Goal: Task Accomplishment & Management: Use online tool/utility

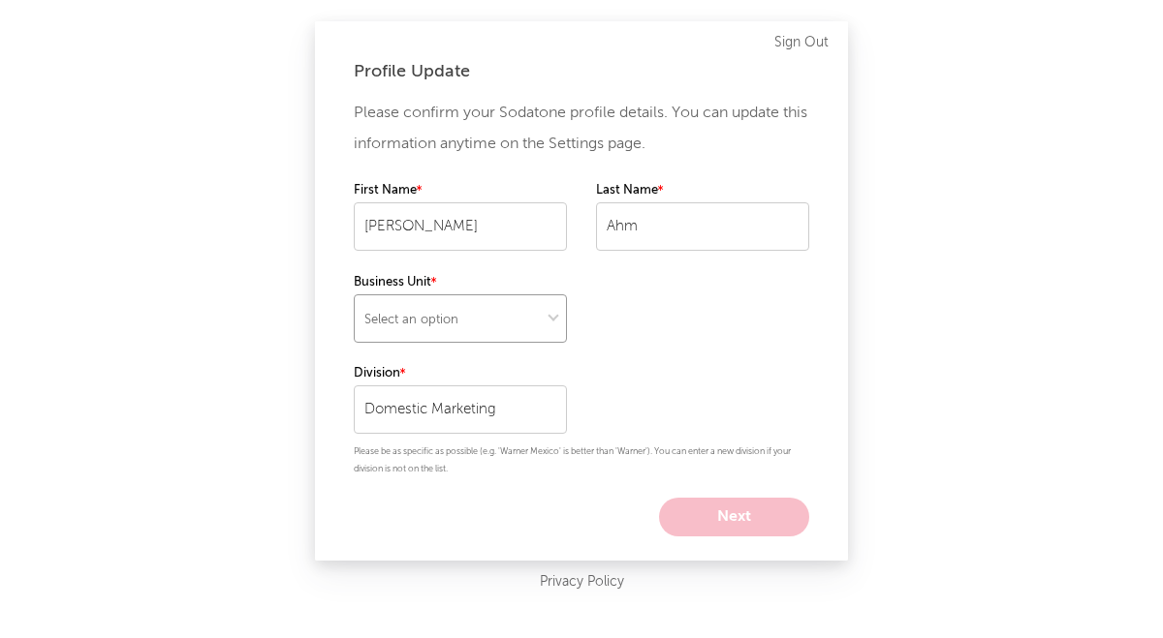
click at [516, 316] on select "Select an option" at bounding box center [460, 319] width 213 height 48
select select "recorded_music"
click at [354, 295] on select "Select an option" at bounding box center [460, 319] width 213 height 48
click at [736, 509] on button "Next" at bounding box center [734, 517] width 150 height 39
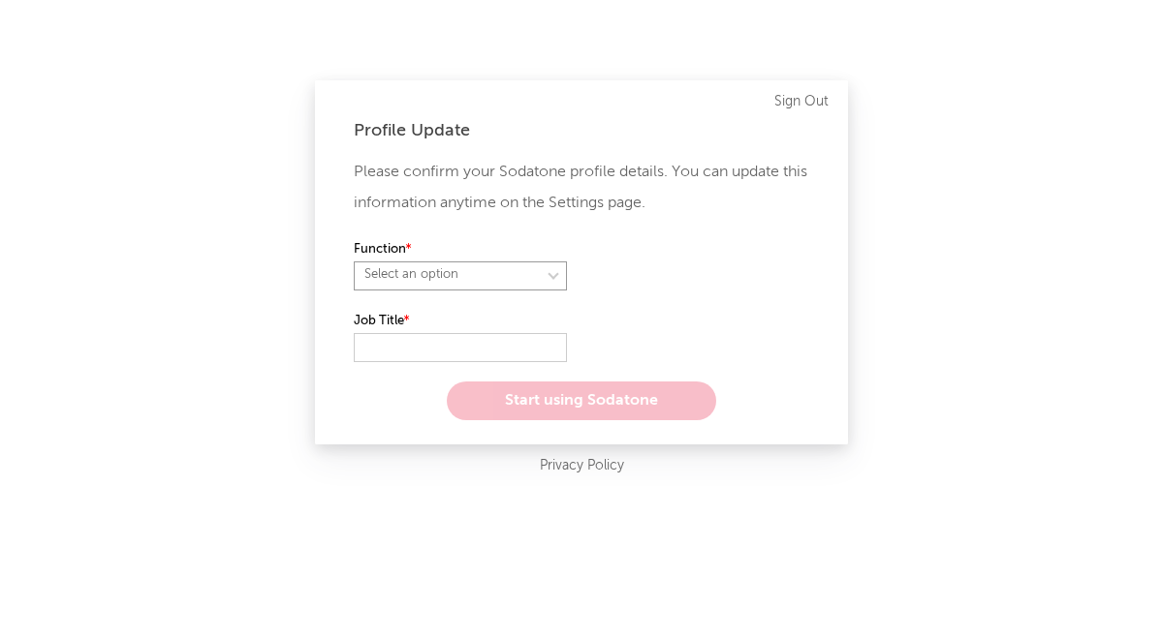
click at [477, 272] on select "Select an option" at bounding box center [460, 276] width 213 height 29
select select "marketing"
click at [354, 262] on select "Select an option" at bounding box center [460, 276] width 213 height 29
click at [436, 347] on input "text" at bounding box center [460, 347] width 213 height 29
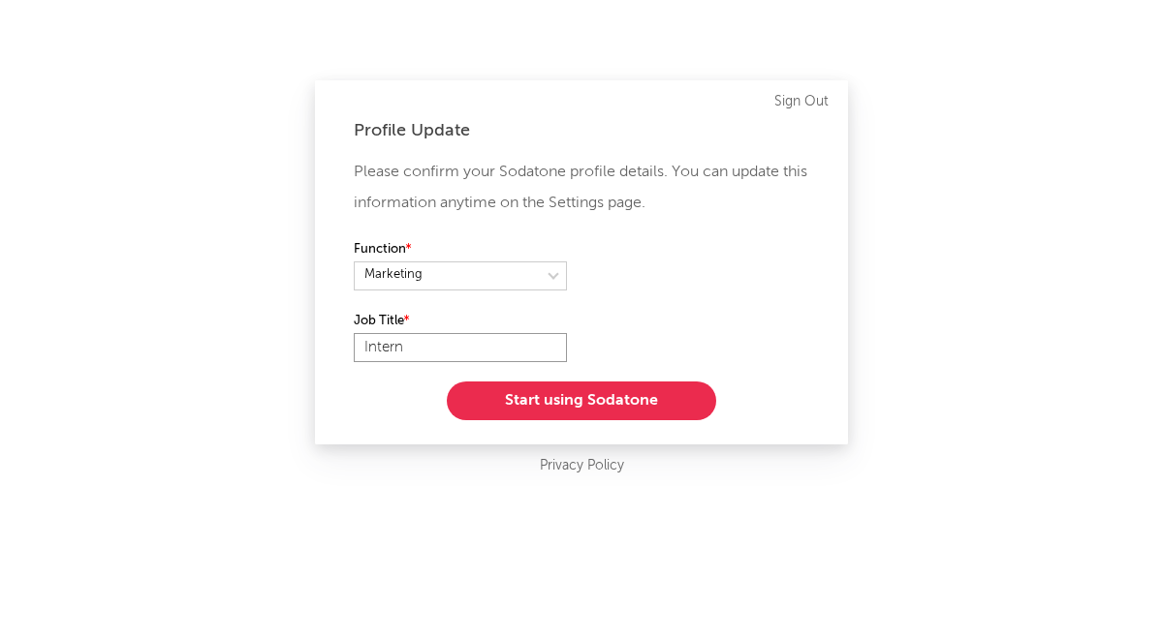
type input "Intern"
click at [525, 391] on button "Start using Sodatone" at bounding box center [581, 401] width 269 height 39
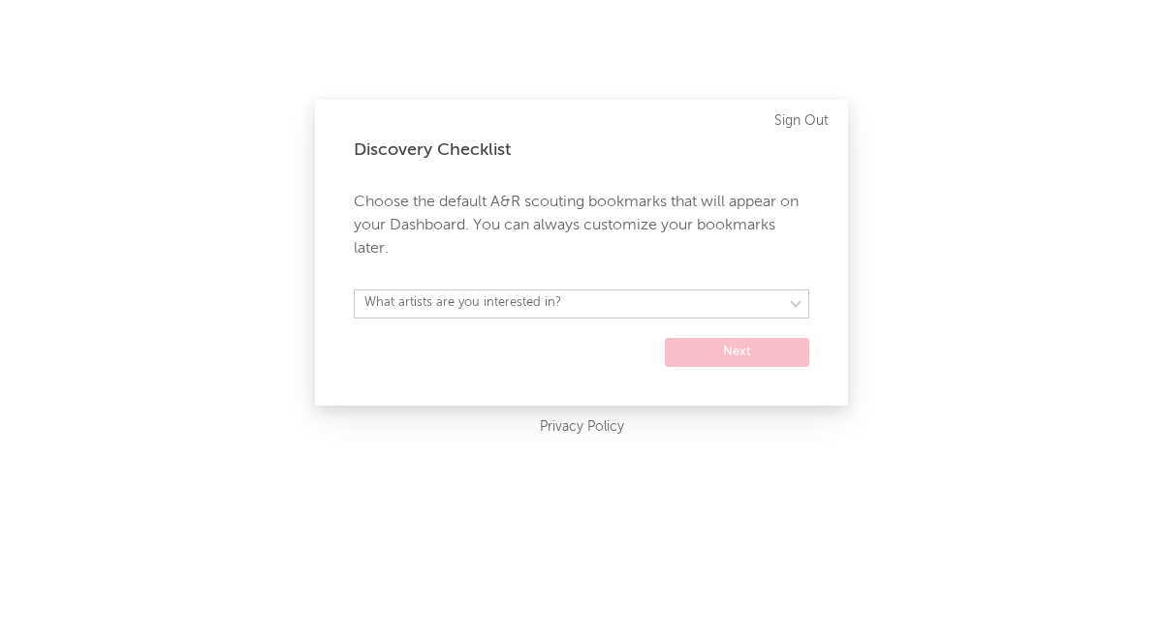
click at [518, 268] on div "Discovery Checklist Choose the default A&R scouting bookmarks that will appear …" at bounding box center [581, 253] width 533 height 306
click at [510, 296] on select "What artists are you interested in? [GEOGRAPHIC_DATA] [GEOGRAPHIC_DATA] General…" at bounding box center [581, 304] width 455 height 29
select select "20"
click at [354, 290] on select "What artists are you interested in? [GEOGRAPHIC_DATA] [GEOGRAPHIC_DATA] General…" at bounding box center [581, 304] width 455 height 29
click at [702, 353] on button "Next" at bounding box center [737, 352] width 144 height 29
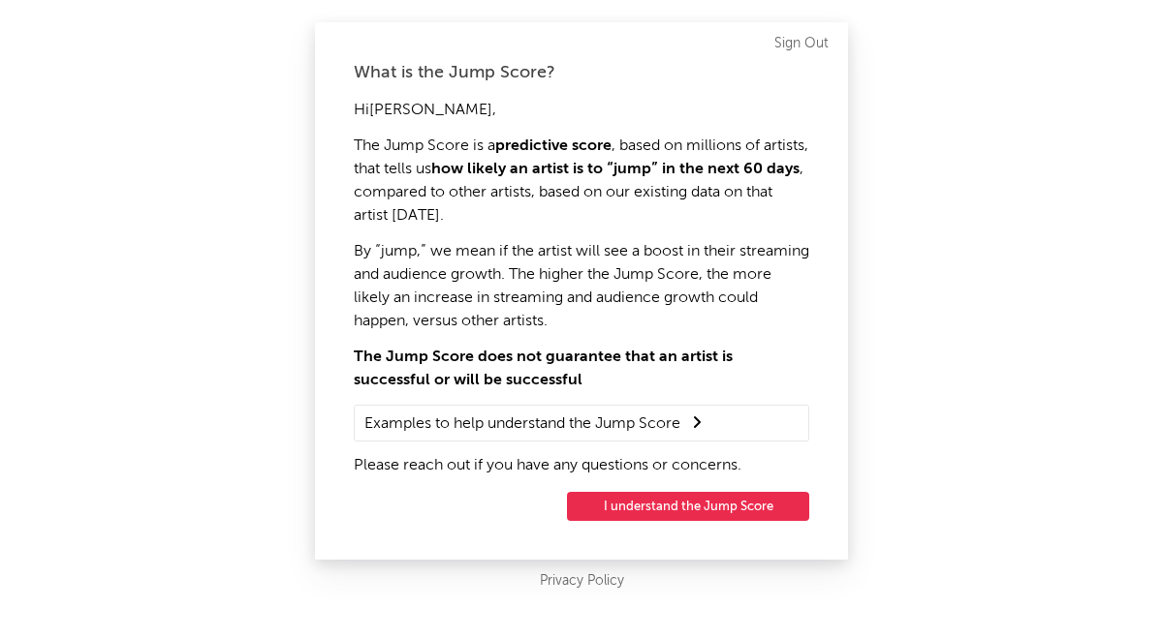
click at [711, 531] on div "What is the Jump Score? Hi [PERSON_NAME] , The Jump Score is a predictive score…" at bounding box center [581, 291] width 533 height 538
click at [703, 516] on button "I understand the Jump Score" at bounding box center [688, 506] width 242 height 29
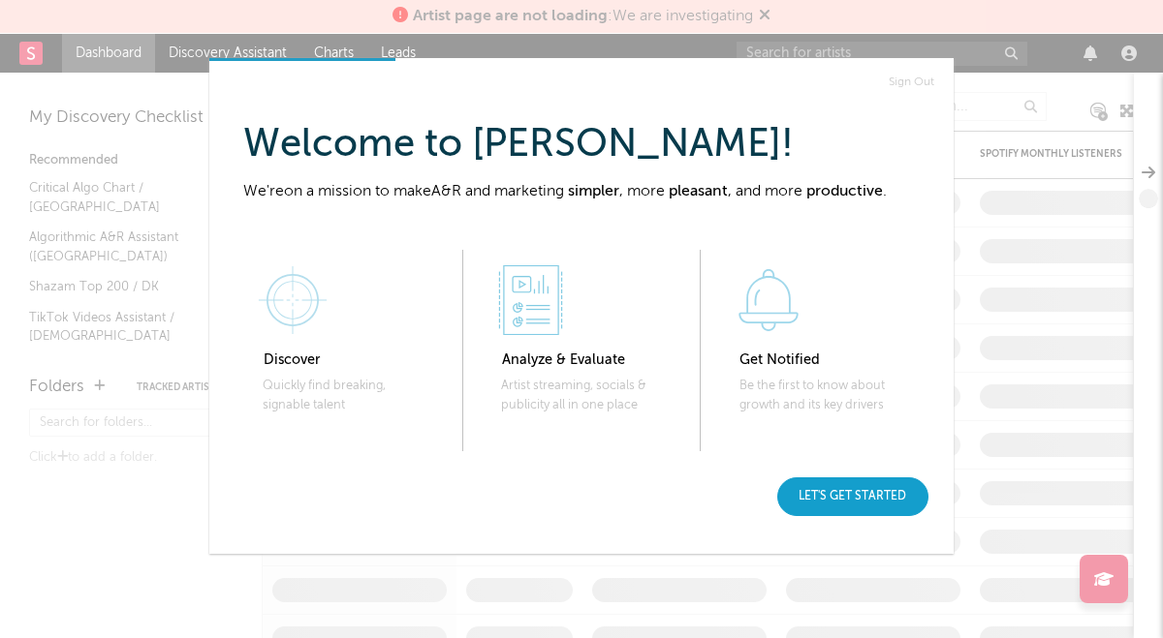
click at [847, 514] on div "Let's get started" at bounding box center [852, 497] width 151 height 39
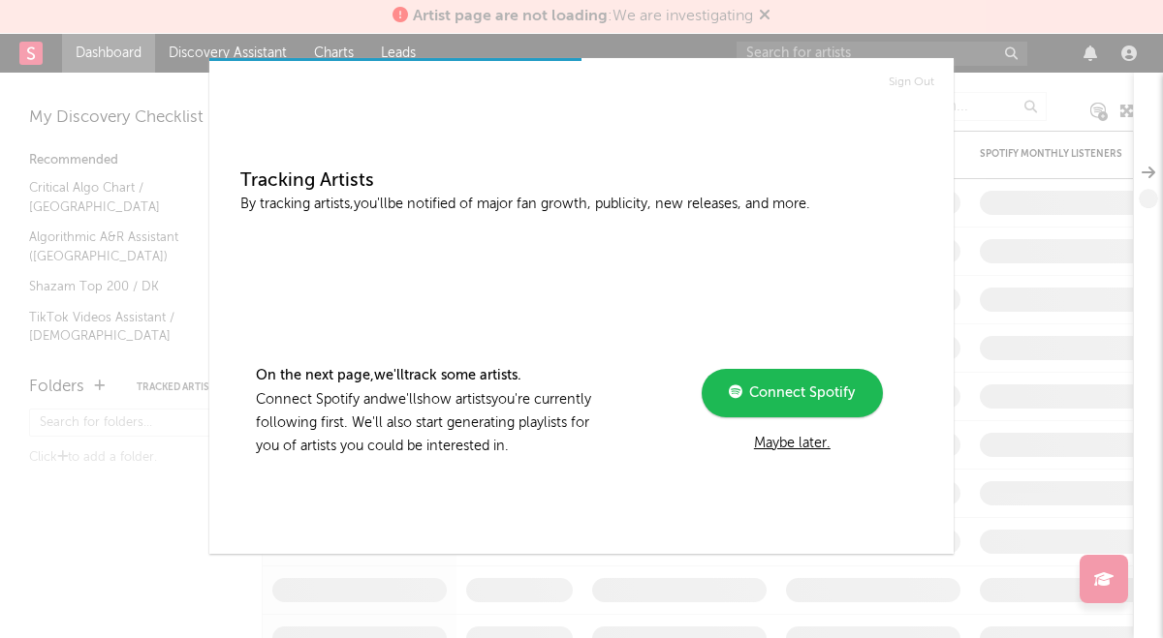
click at [795, 443] on div "Maybe later." at bounding box center [792, 443] width 261 height 23
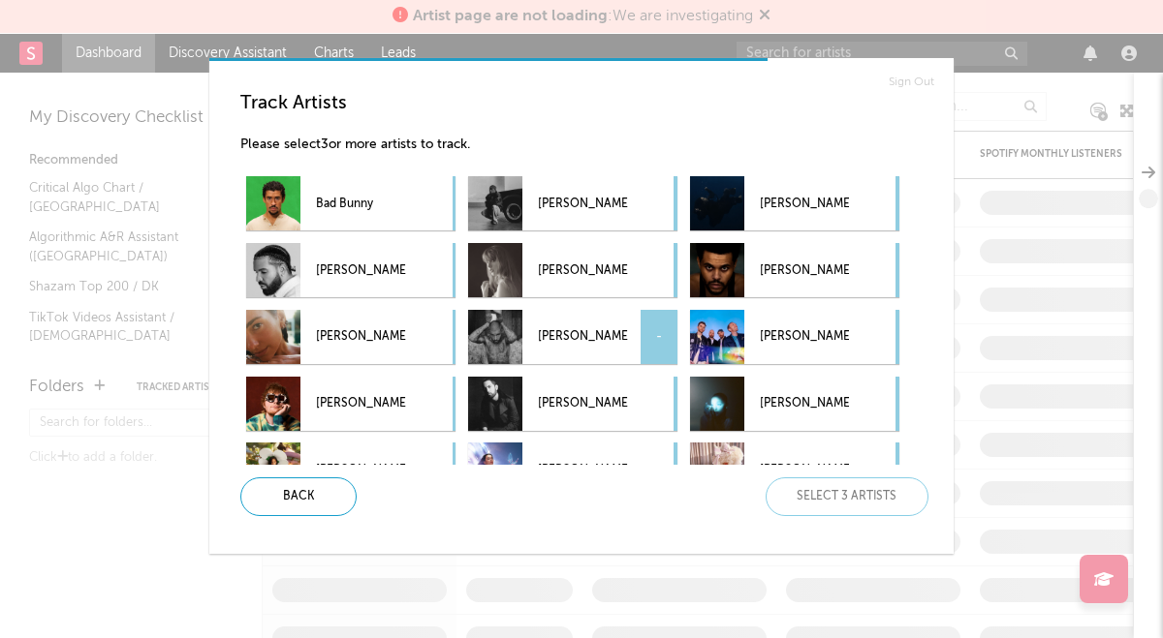
click at [644, 335] on div "-" at bounding box center [658, 337] width 37 height 54
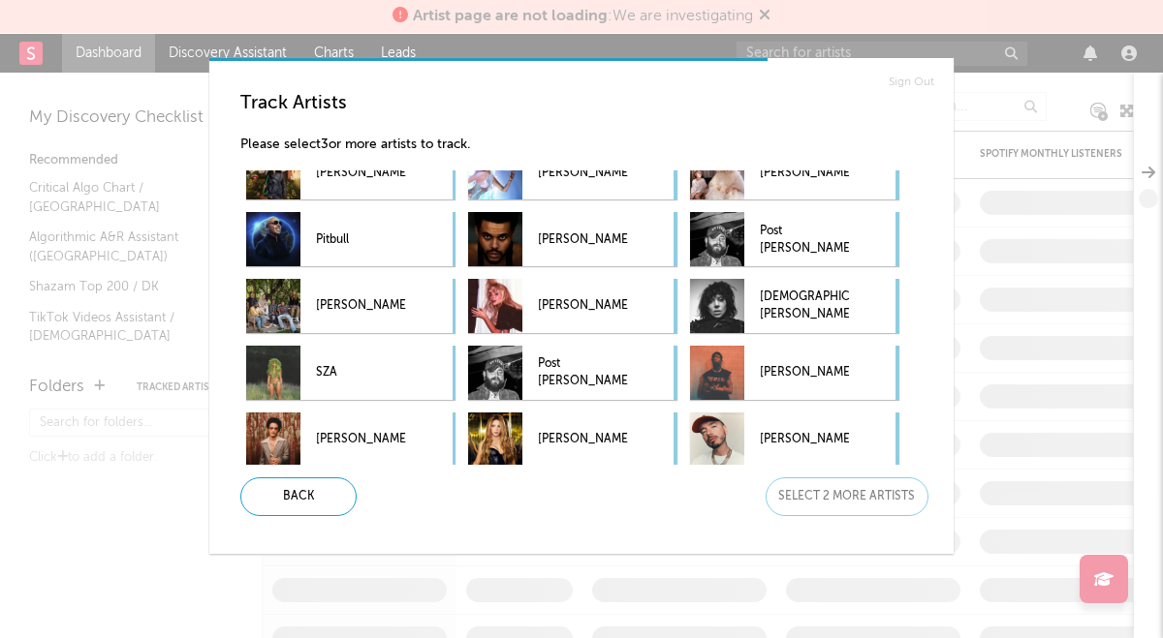
scroll to position [305, 0]
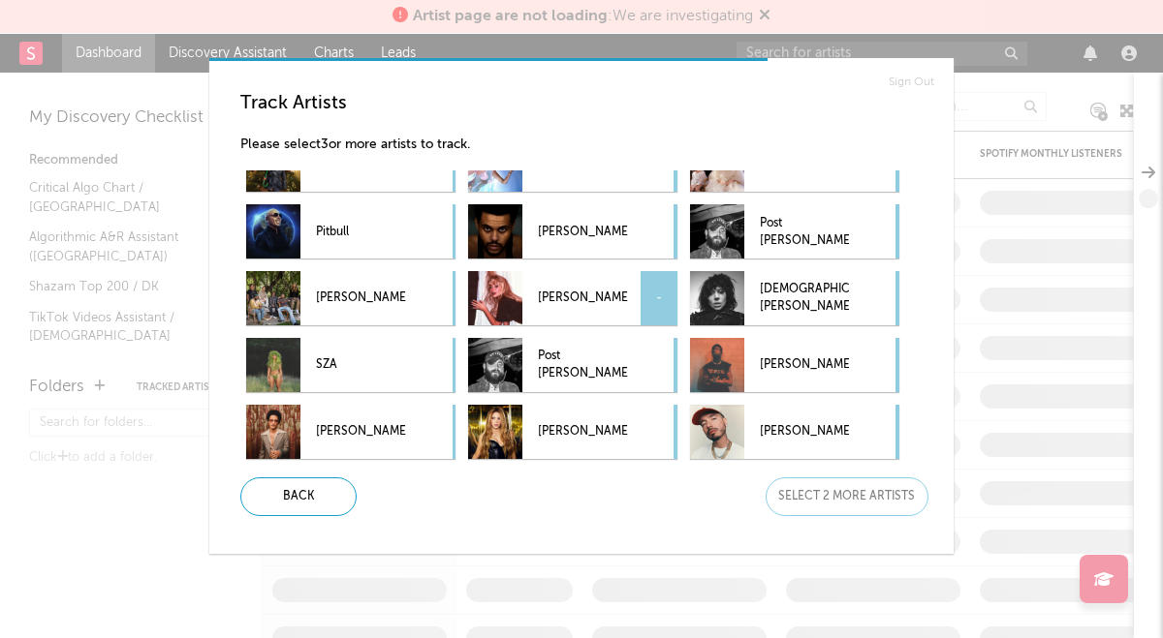
click at [563, 304] on p "[PERSON_NAME]" at bounding box center [582, 299] width 89 height 44
click at [451, 359] on div "-" at bounding box center [437, 365] width 37 height 54
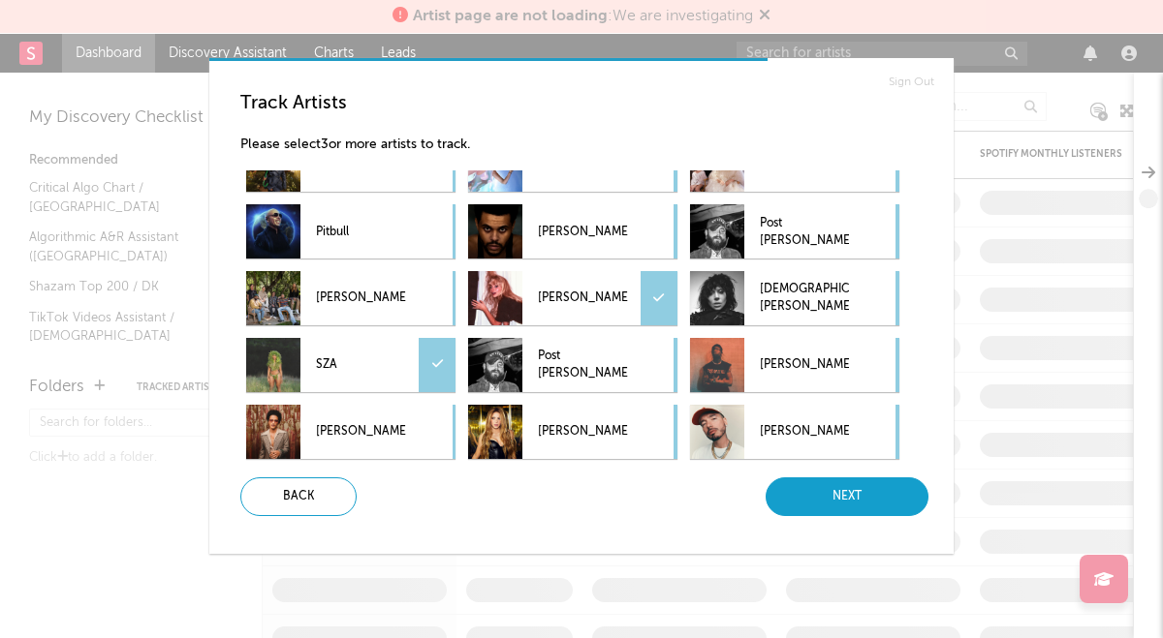
click at [812, 499] on div "Next" at bounding box center [846, 497] width 163 height 39
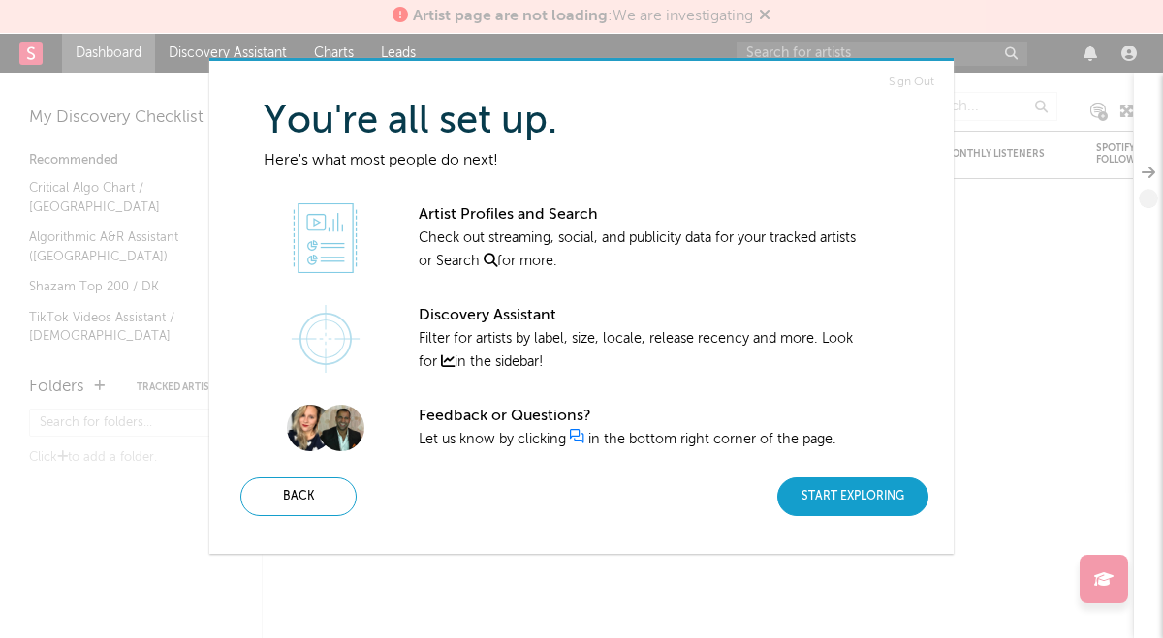
click at [832, 508] on div "Start Exploring" at bounding box center [852, 497] width 151 height 39
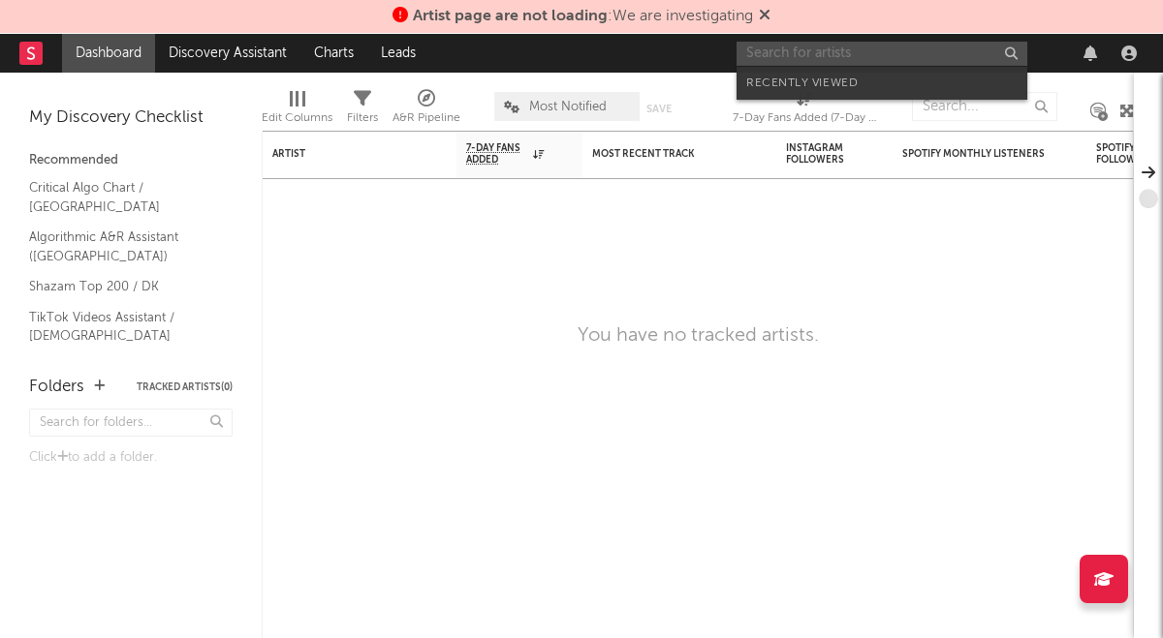
click at [864, 63] on input "text" at bounding box center [881, 54] width 291 height 24
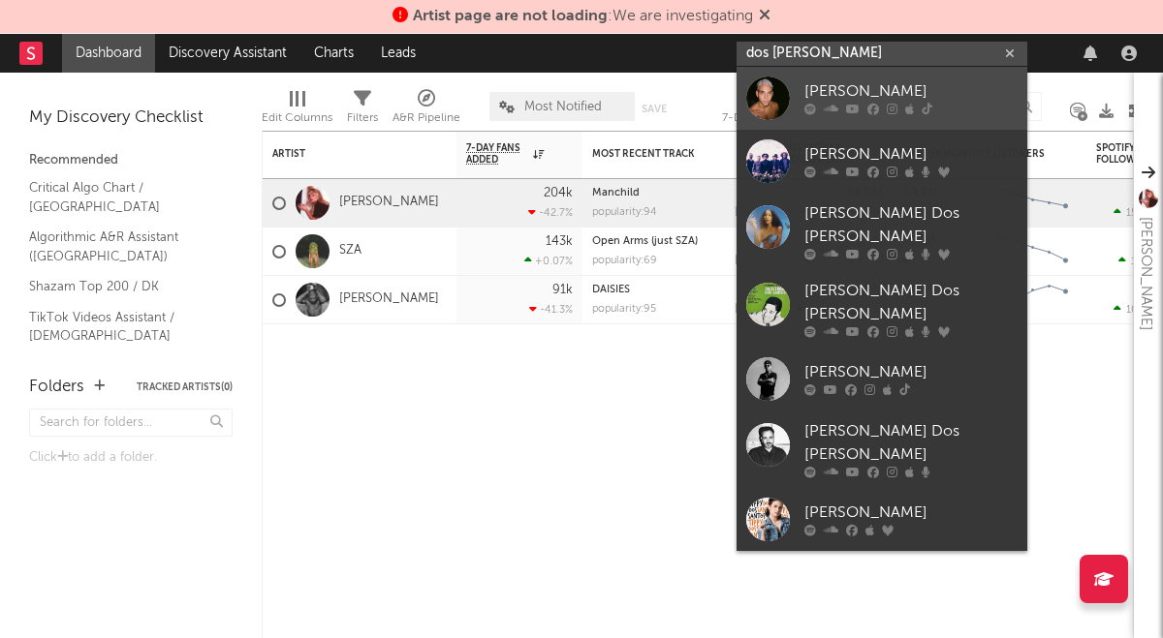
type input "dos [PERSON_NAME]"
click at [835, 93] on div "[PERSON_NAME]" at bounding box center [910, 91] width 213 height 23
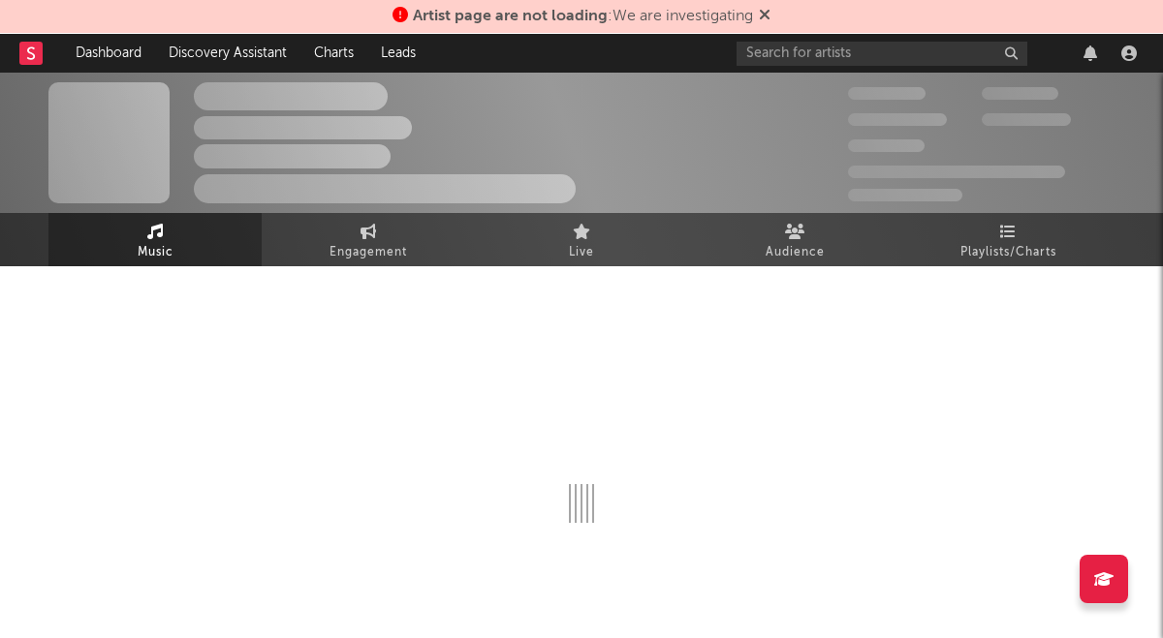
click at [770, 16] on icon at bounding box center [765, 15] width 12 height 16
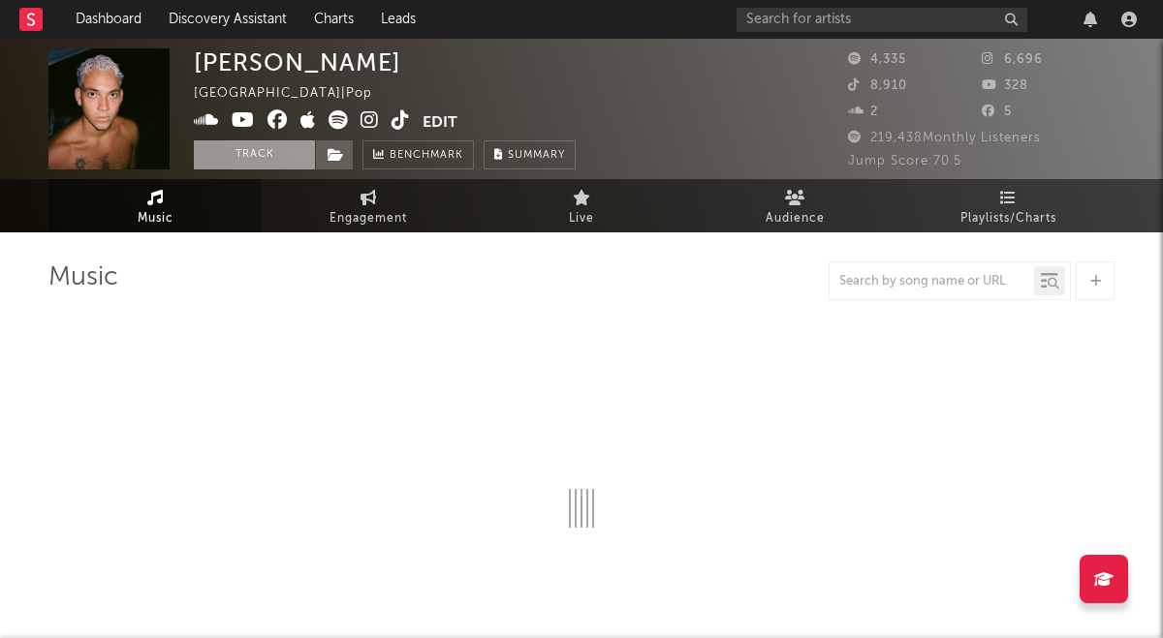
select select "6m"
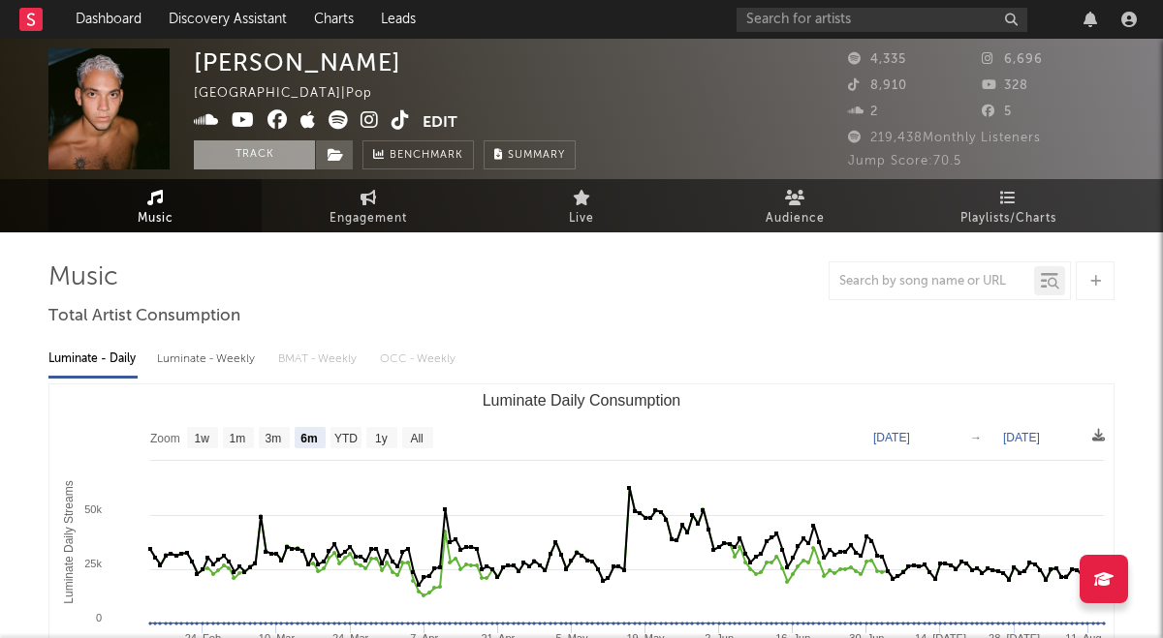
click at [234, 162] on button "Track" at bounding box center [254, 154] width 121 height 29
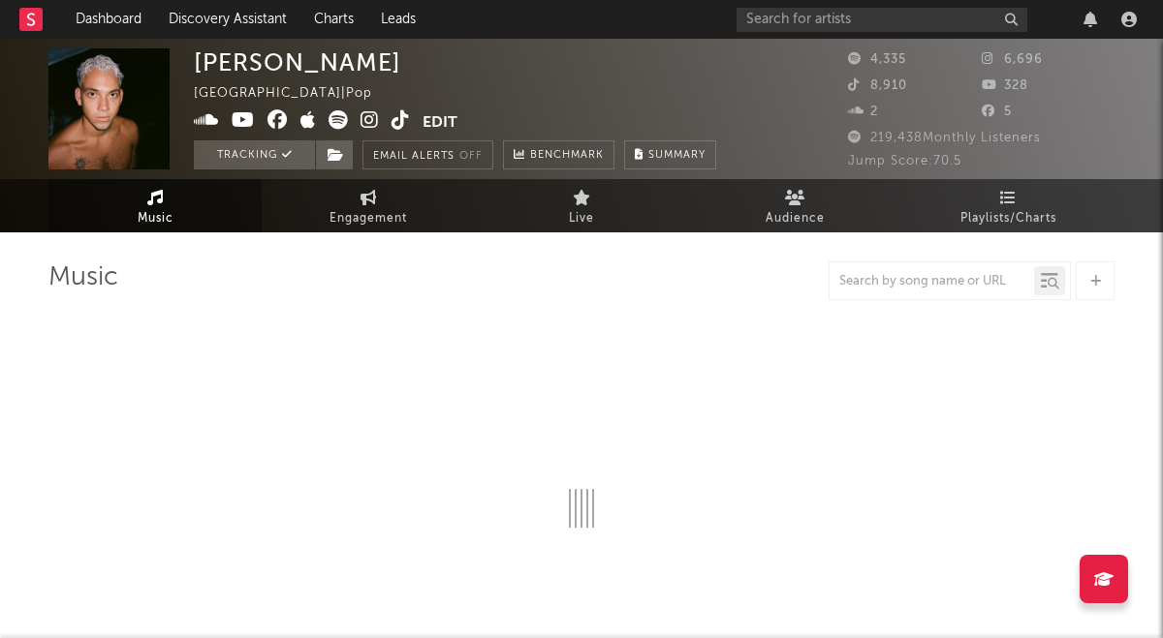
select select "6m"
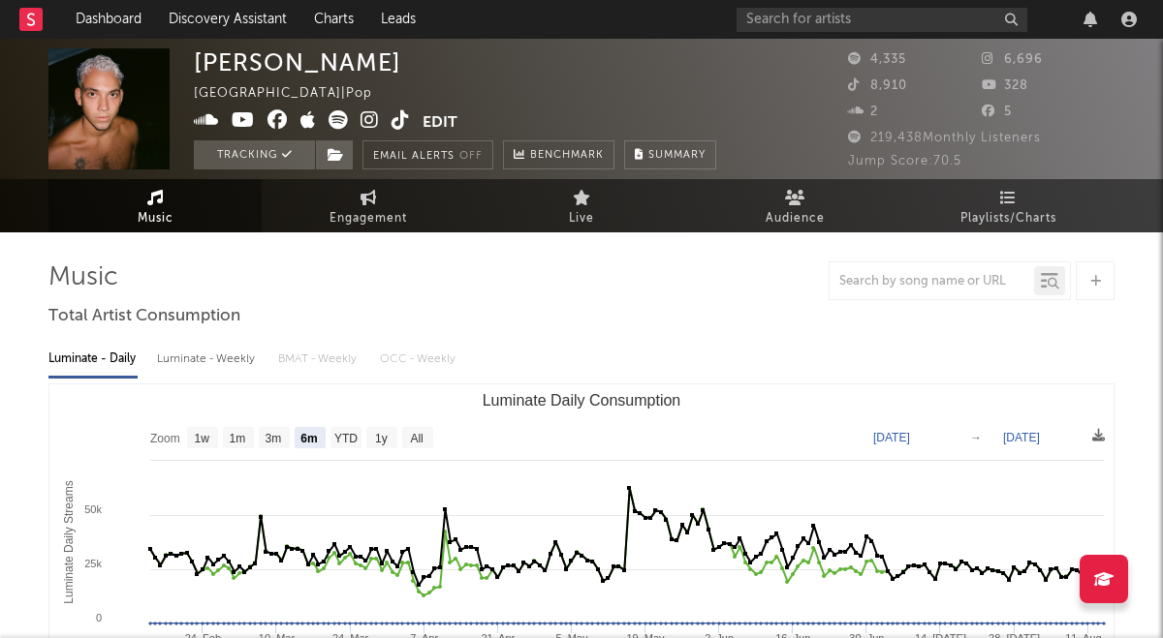
click at [859, 36] on div at bounding box center [939, 19] width 407 height 39
click at [845, 21] on input "text" at bounding box center [881, 20] width 291 height 24
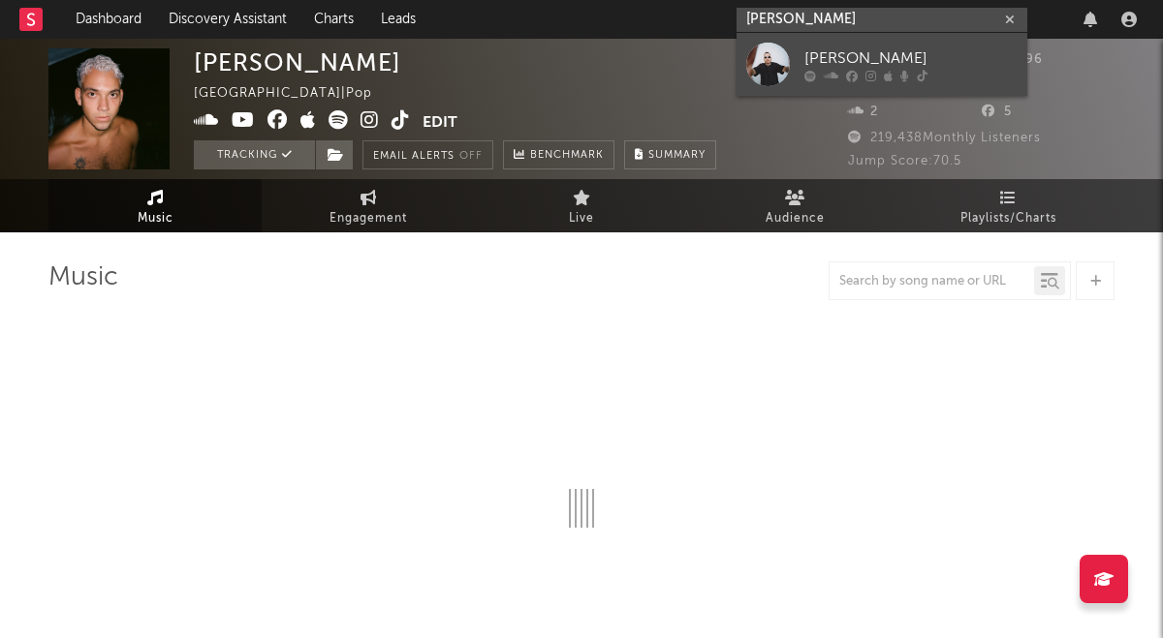
type input "[PERSON_NAME]"
click at [824, 65] on div "[PERSON_NAME]" at bounding box center [910, 58] width 213 height 23
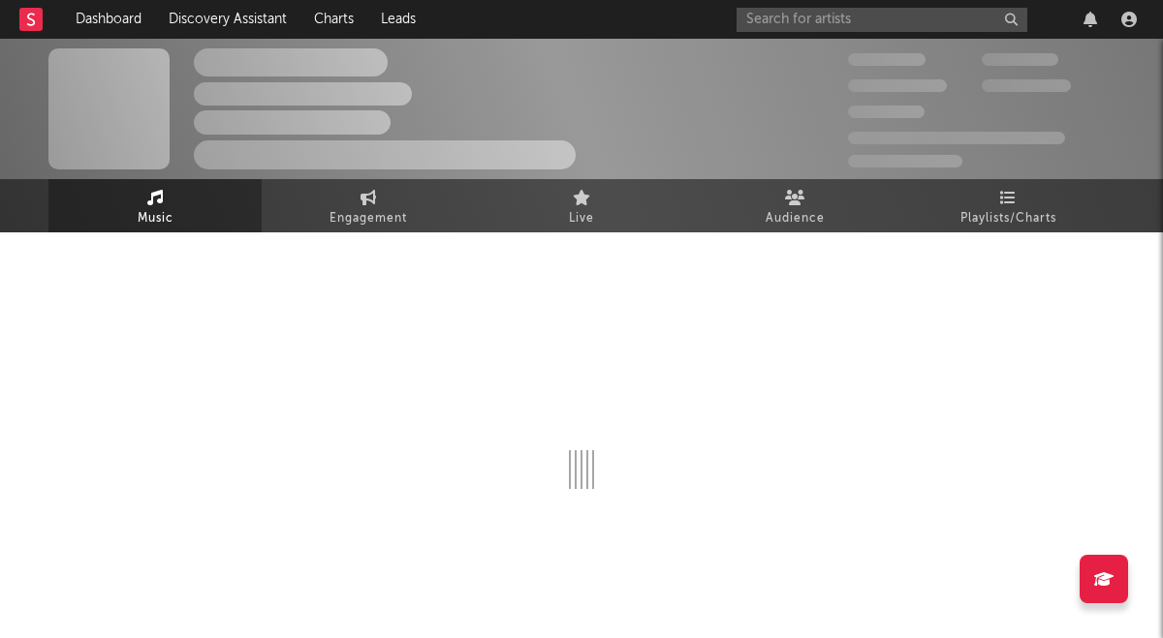
select select "6m"
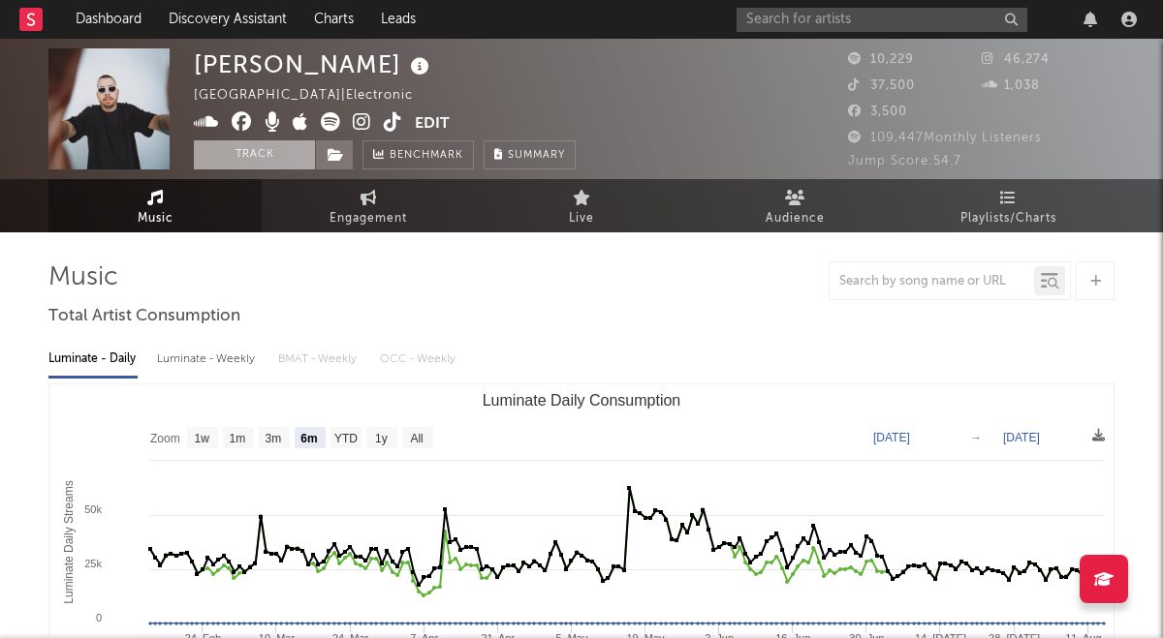
click at [250, 162] on button "Track" at bounding box center [254, 154] width 121 height 29
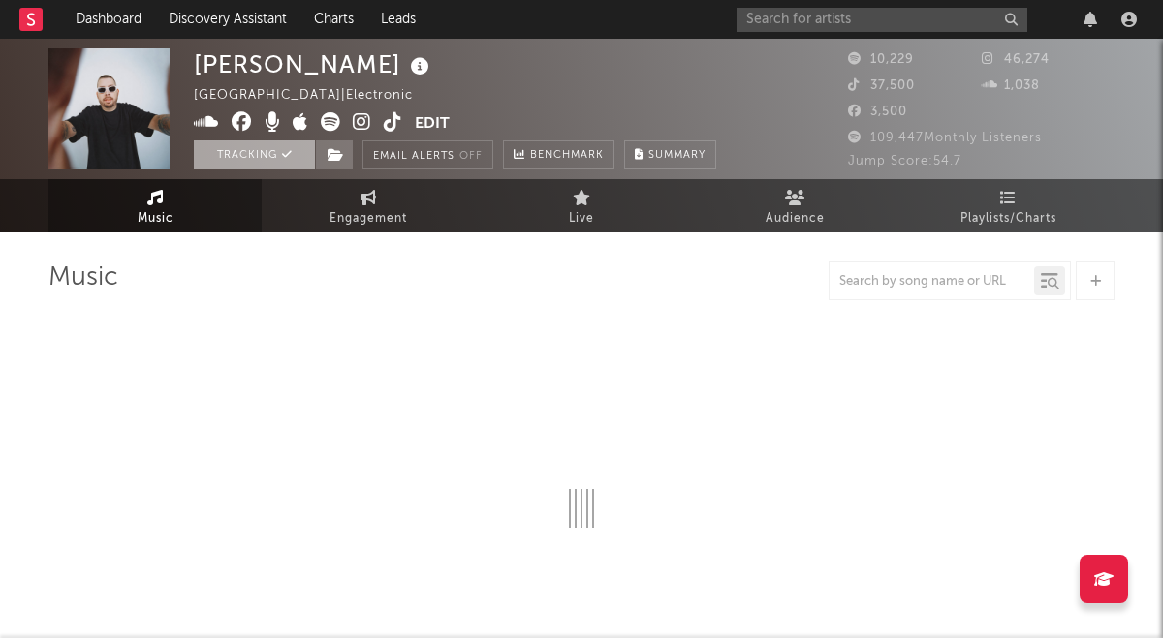
select select "6m"
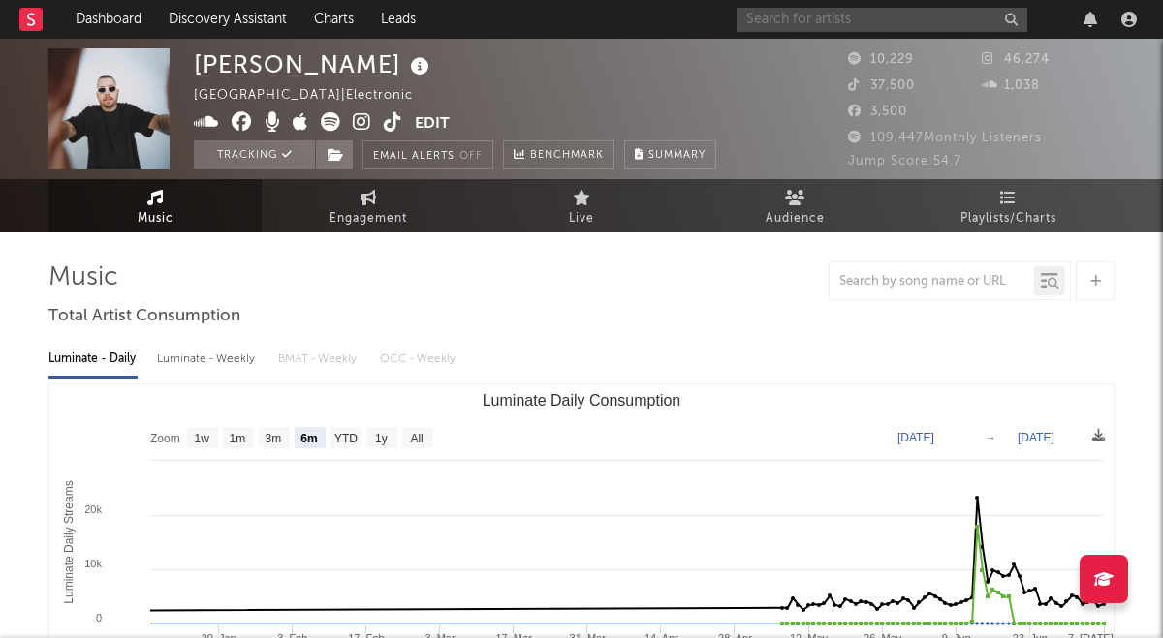
click at [852, 25] on input "text" at bounding box center [881, 20] width 291 height 24
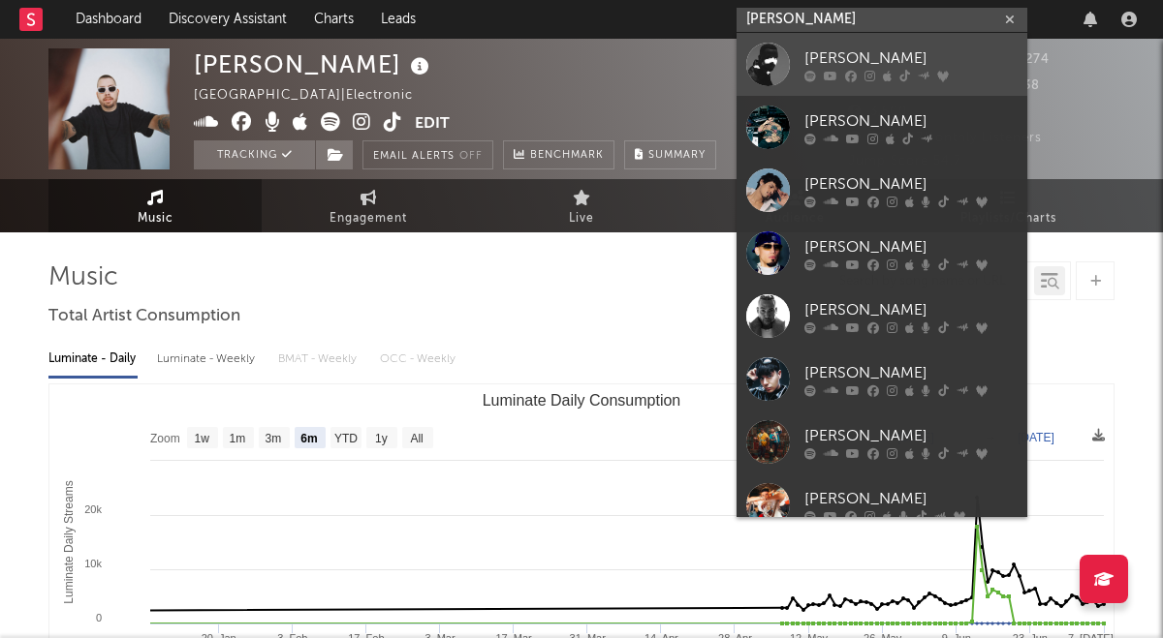
type input "[PERSON_NAME]"
click at [893, 54] on div "[PERSON_NAME]" at bounding box center [910, 58] width 213 height 23
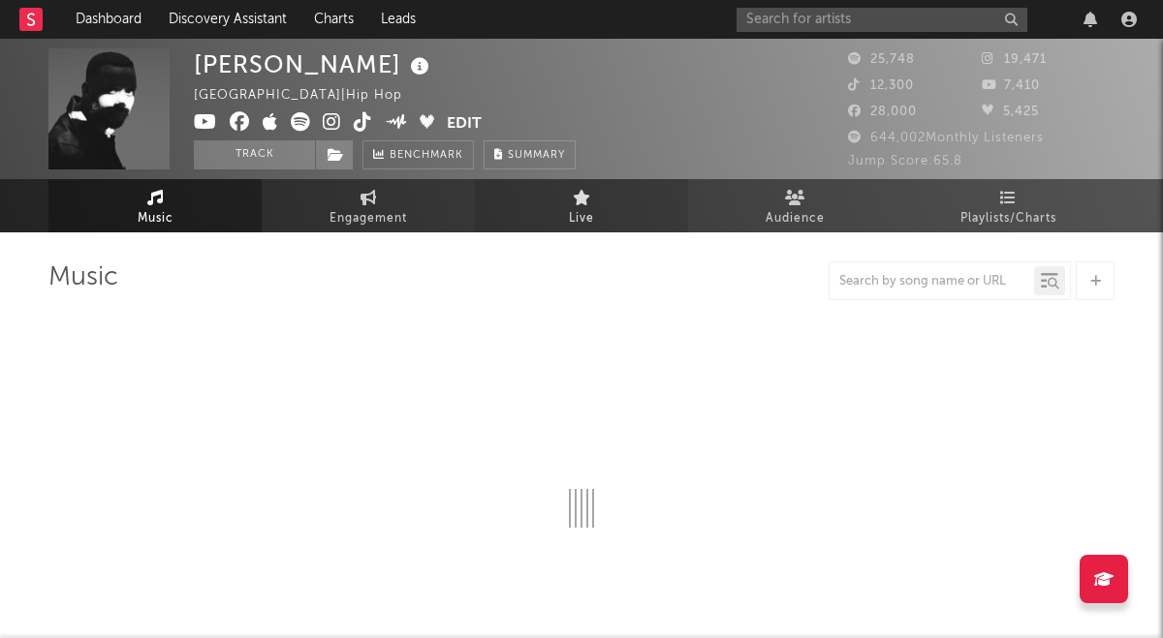
select select "6m"
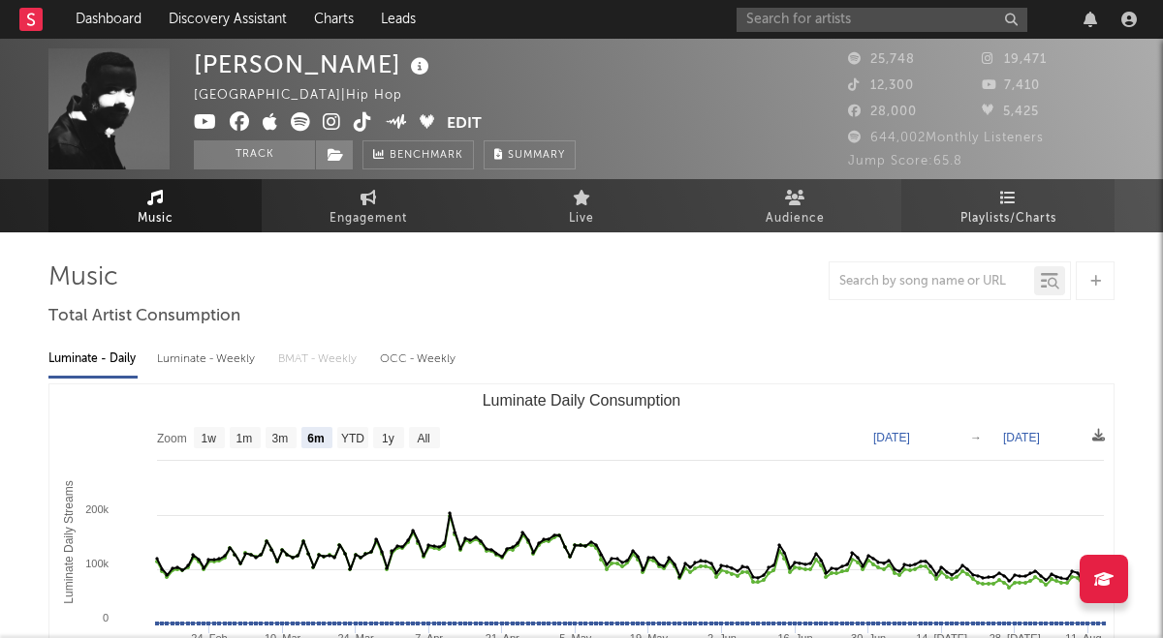
click at [1001, 222] on span "Playlists/Charts" at bounding box center [1008, 218] width 96 height 23
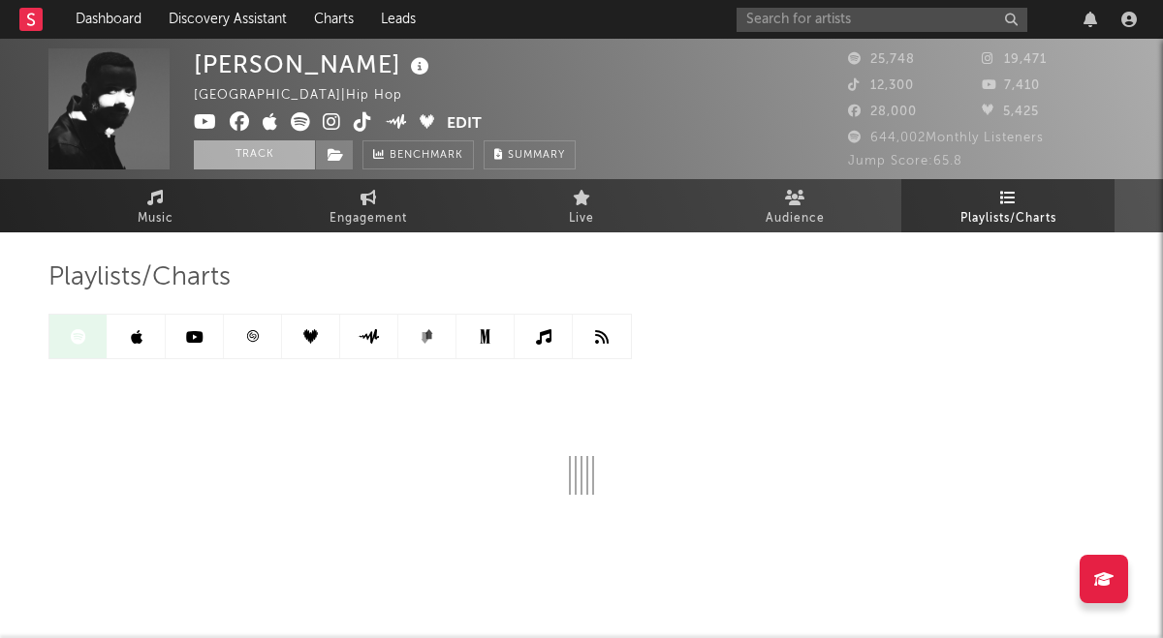
click at [248, 167] on button "Track" at bounding box center [254, 154] width 121 height 29
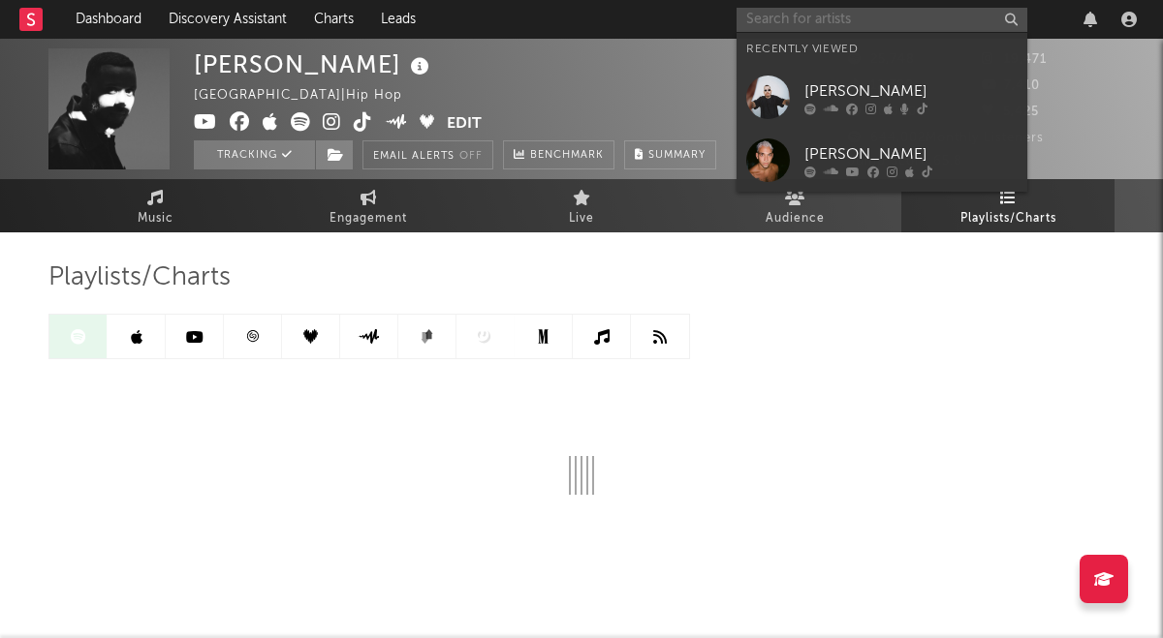
click at [834, 26] on input "text" at bounding box center [881, 20] width 291 height 24
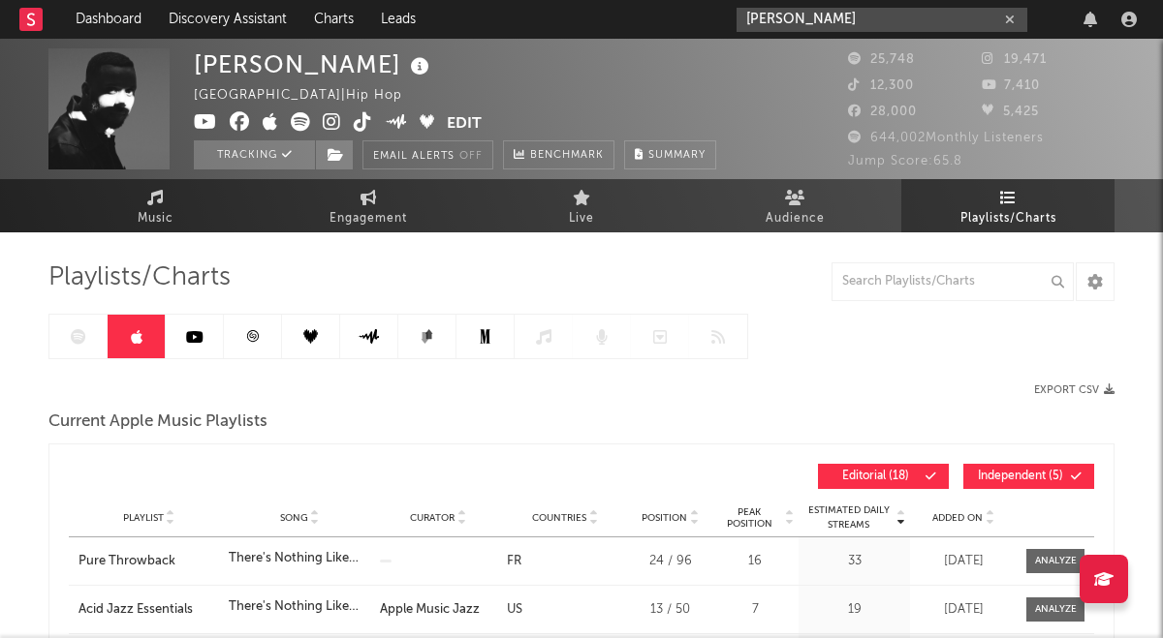
click at [883, 14] on input "[PERSON_NAME]" at bounding box center [881, 20] width 291 height 24
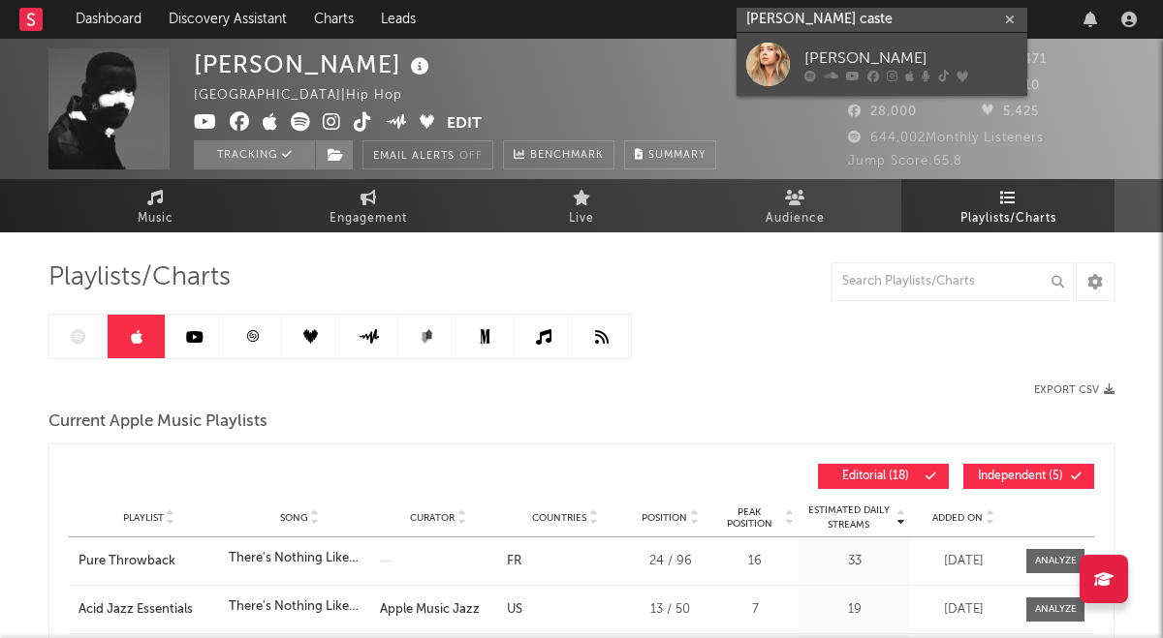
type input "[PERSON_NAME] caste"
click at [790, 62] on link "[PERSON_NAME]" at bounding box center [881, 64] width 291 height 63
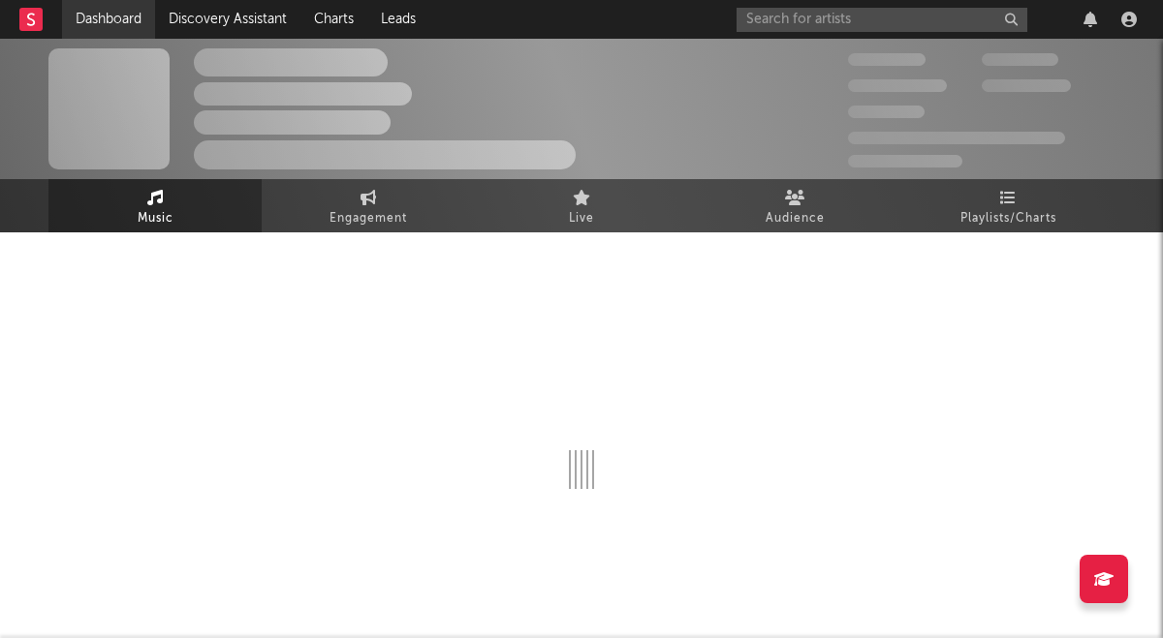
click link at bounding box center [30, 19] width 23 height 39
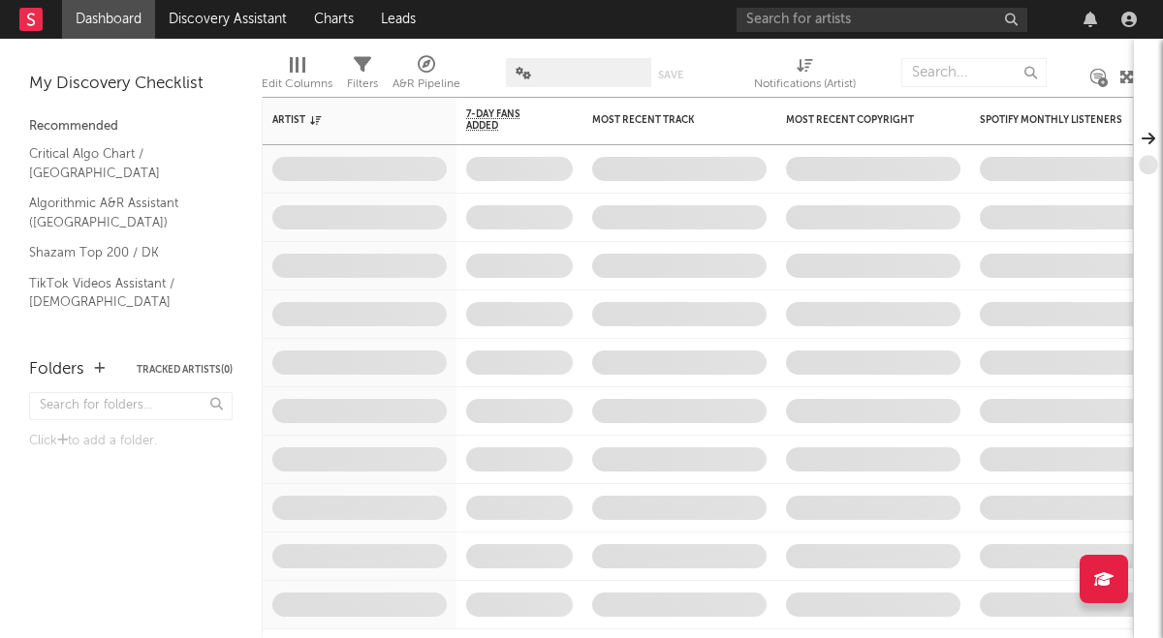
click at [734, 23] on nav "Dashboard Discovery Assistant Charts Leads" at bounding box center [581, 19] width 1163 height 39
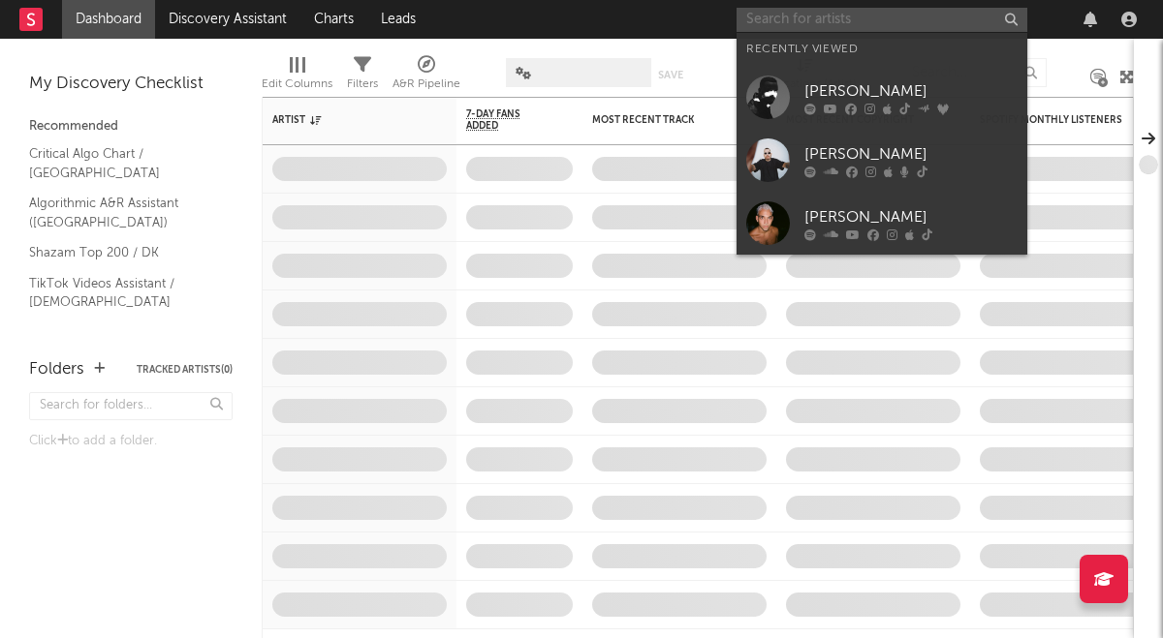
click at [794, 23] on input "text" at bounding box center [881, 20] width 291 height 24
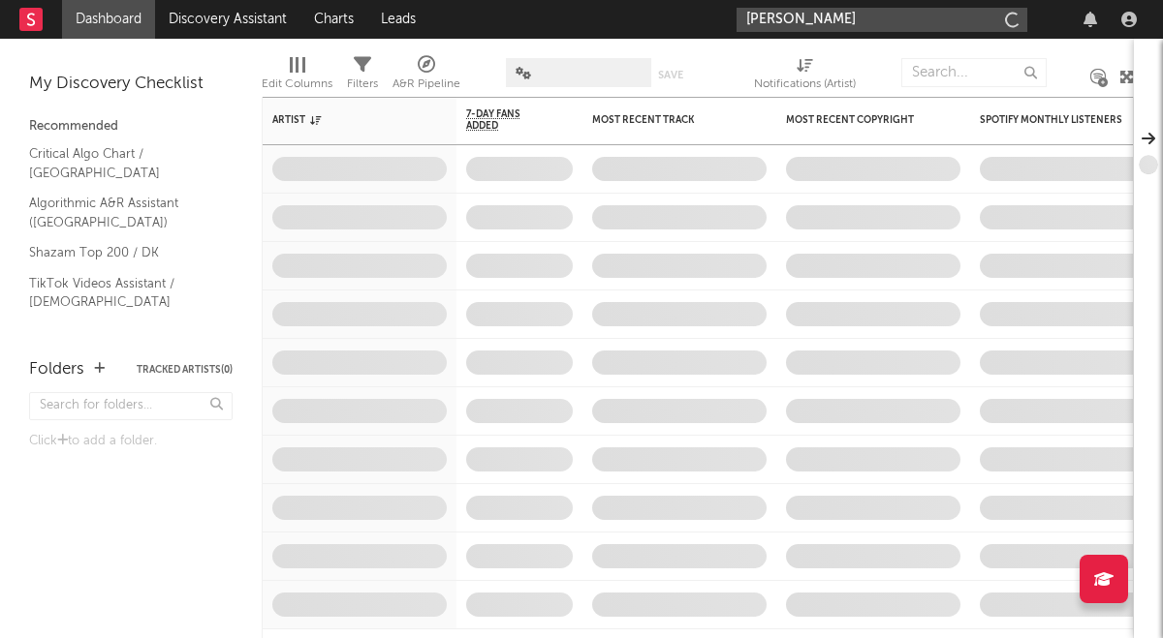
type input "[PERSON_NAME]"
click at [888, 19] on input "[PERSON_NAME]" at bounding box center [881, 20] width 291 height 24
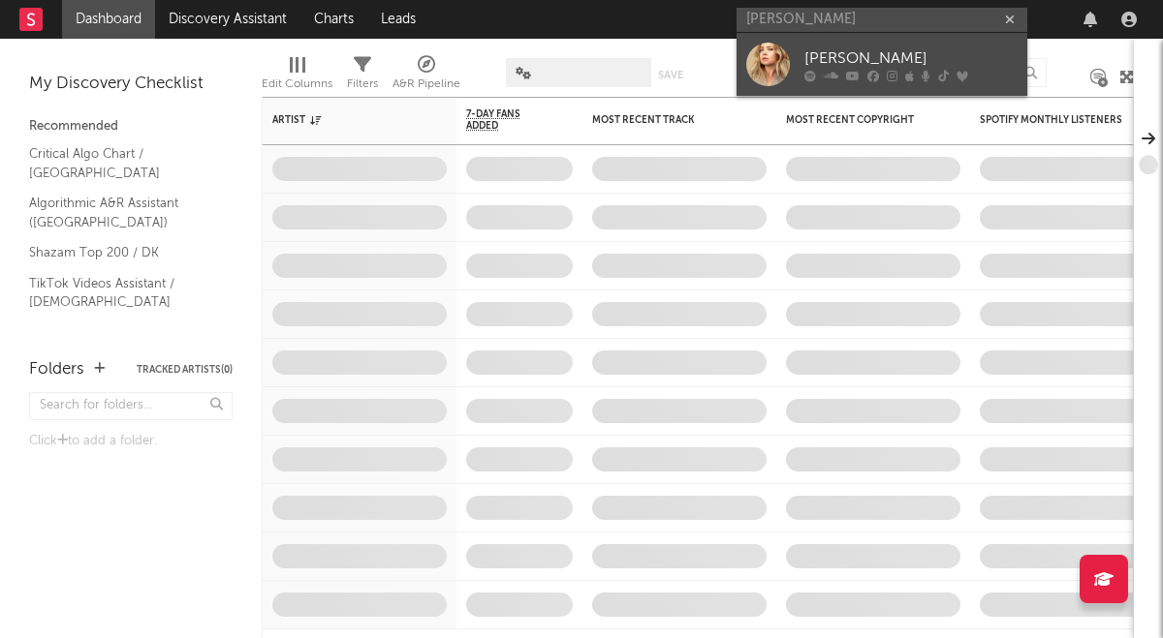
click at [859, 62] on div "[PERSON_NAME]" at bounding box center [910, 58] width 213 height 23
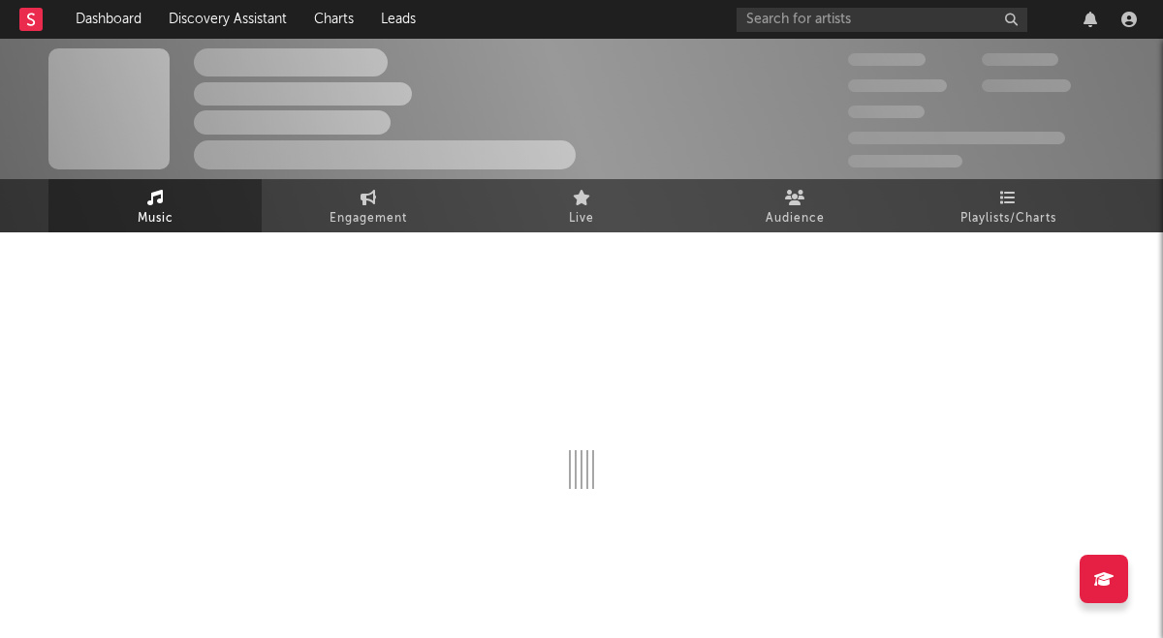
select select "6m"
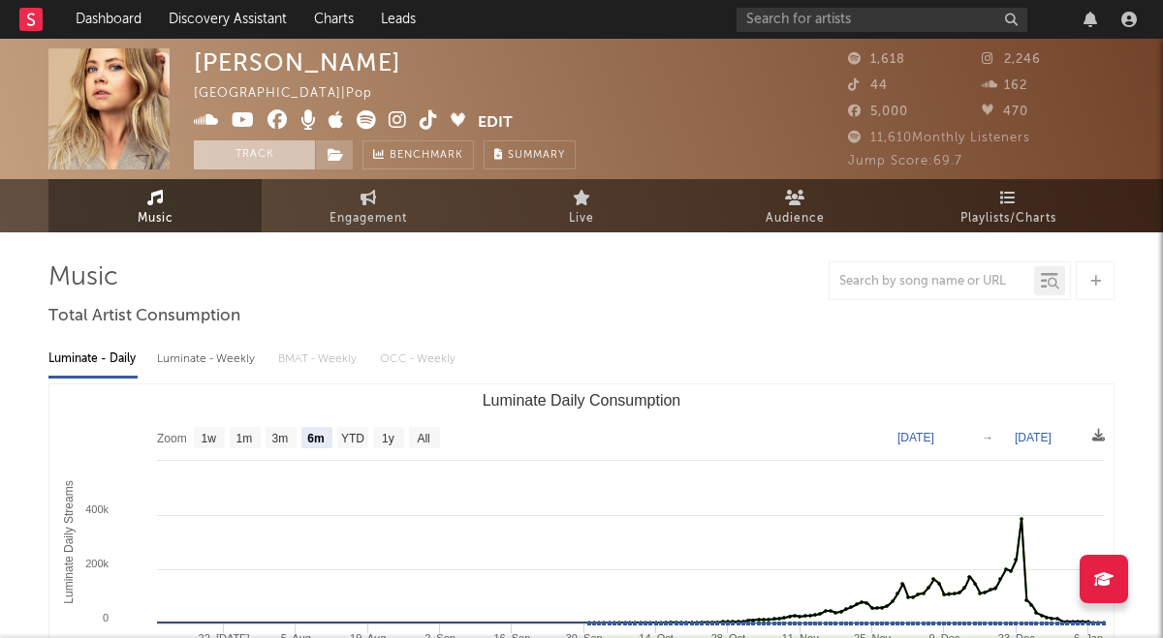
click at [253, 163] on button "Track" at bounding box center [254, 154] width 121 height 29
